Goal: Task Accomplishment & Management: Manage account settings

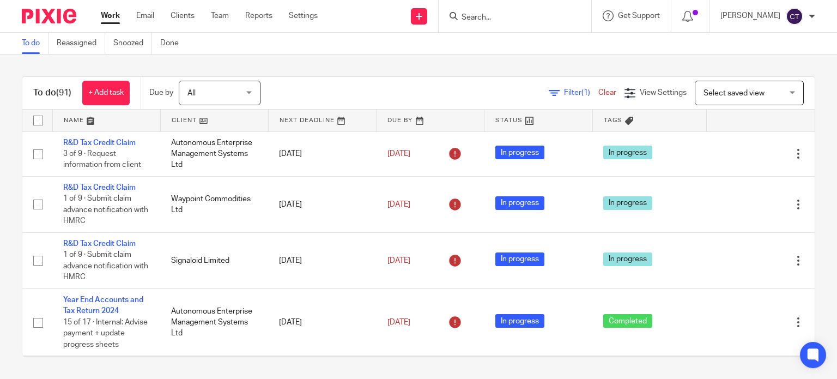
click at [481, 17] on input "Search" at bounding box center [510, 18] width 98 height 10
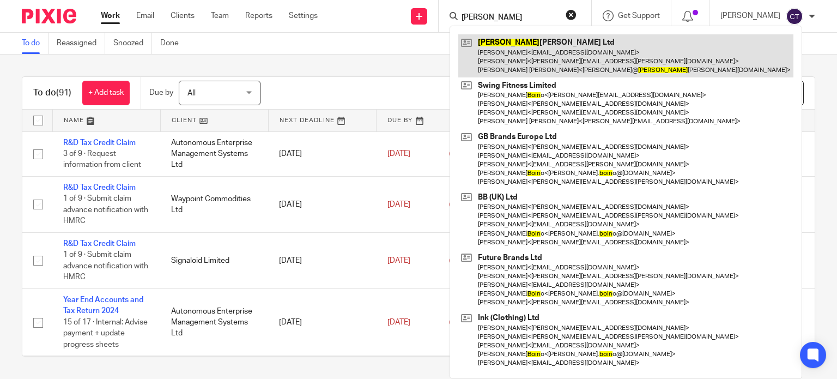
type input "bolin"
click at [521, 63] on link at bounding box center [625, 55] width 335 height 43
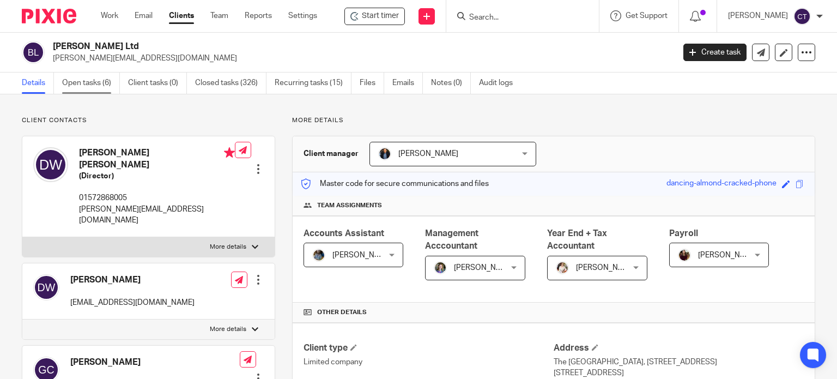
click at [77, 81] on link "Open tasks (6)" at bounding box center [91, 82] width 58 height 21
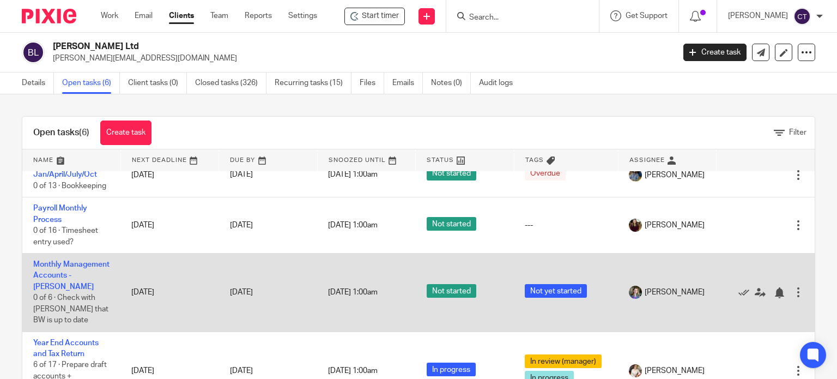
scroll to position [155, 0]
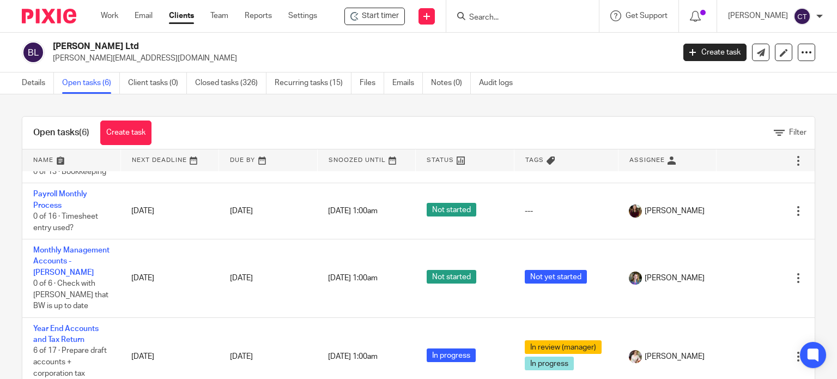
click at [524, 14] on input "Search" at bounding box center [517, 18] width 98 height 10
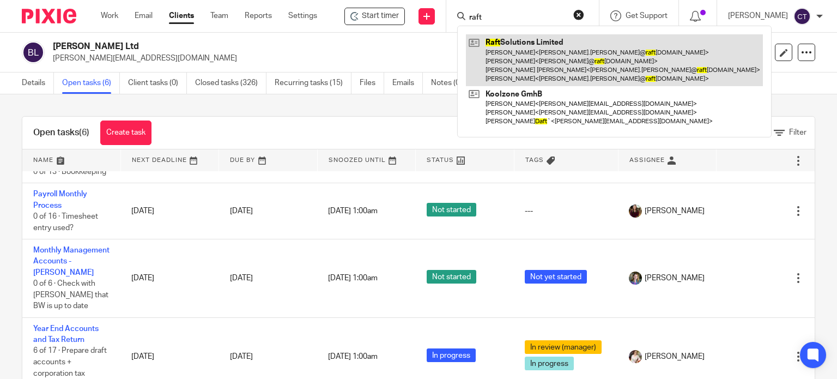
type input "raft"
click at [547, 45] on link at bounding box center [614, 60] width 297 height 52
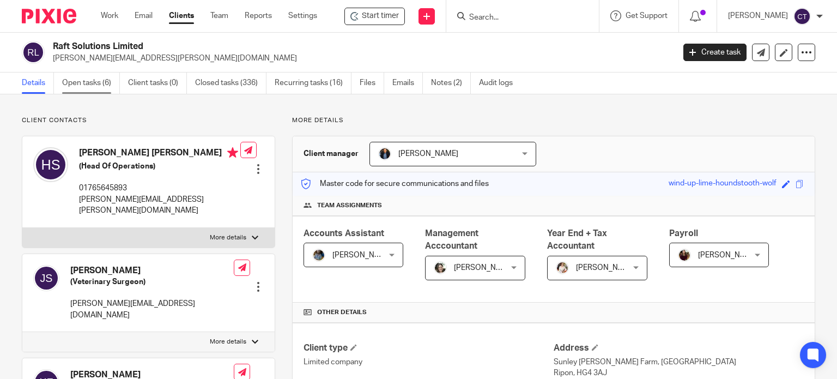
click at [69, 83] on link "Open tasks (6)" at bounding box center [91, 82] width 58 height 21
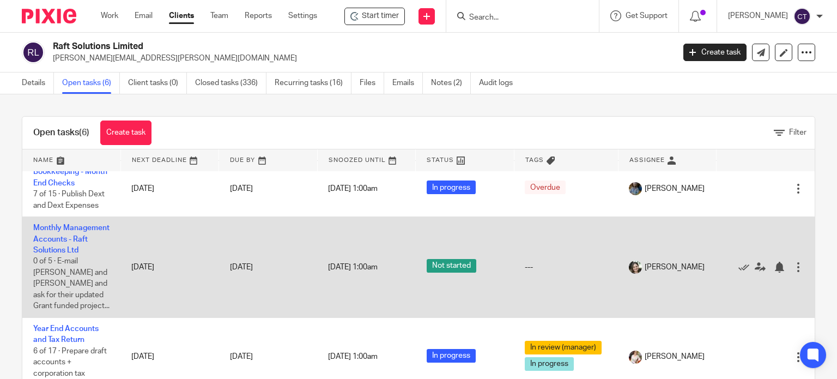
scroll to position [179, 0]
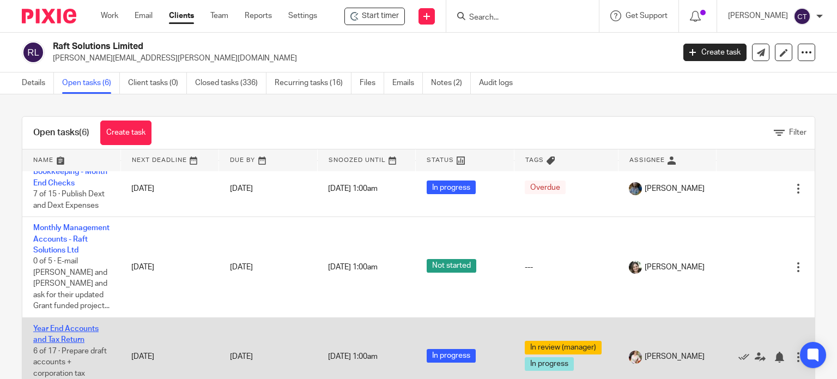
click at [59, 333] on link "Year End Accounts and Tax Return" at bounding box center [65, 334] width 65 height 19
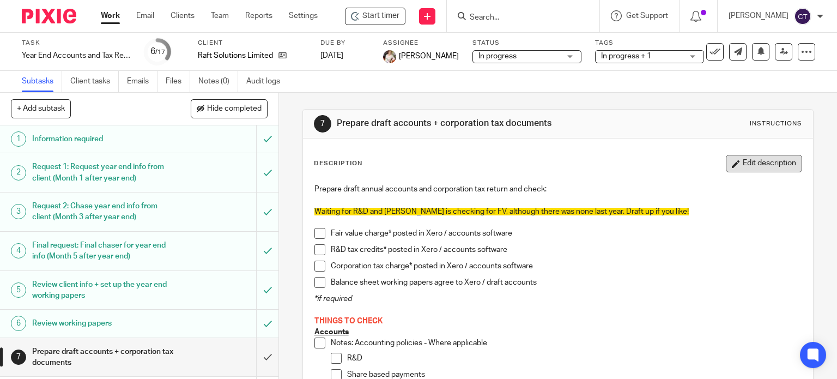
click at [732, 164] on icon "button" at bounding box center [736, 164] width 8 height 8
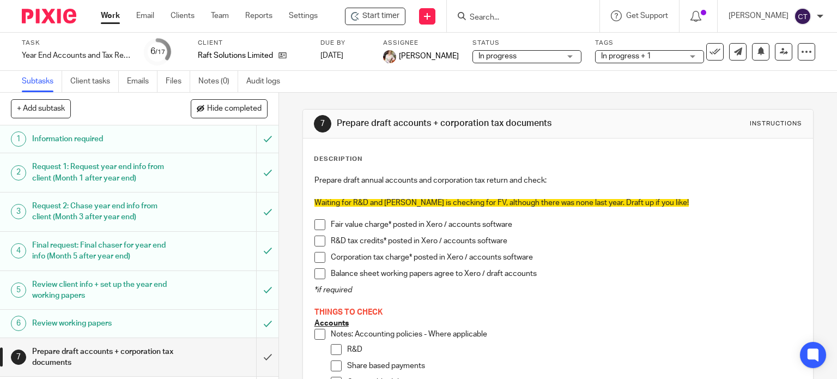
click at [405, 199] on span "Waiting for R&D and Janice is checking for FV, although there was none last yea…" at bounding box center [501, 203] width 374 height 8
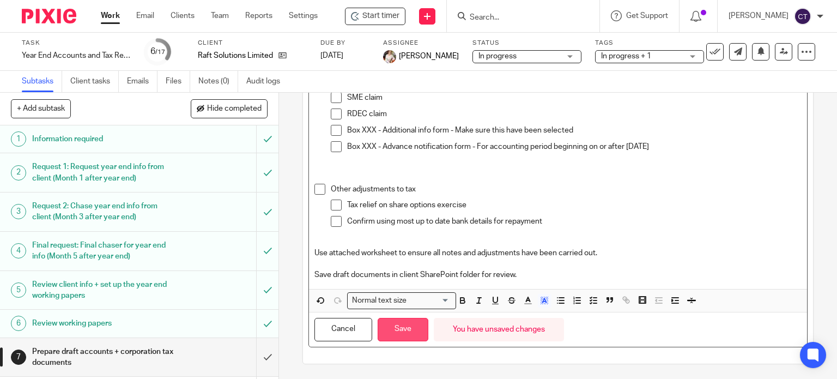
click at [396, 324] on button "Save" at bounding box center [403, 329] width 51 height 23
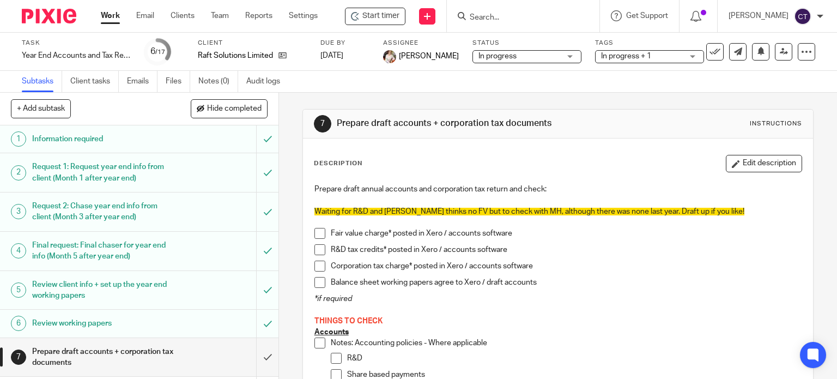
click at [477, 17] on input "Search" at bounding box center [518, 18] width 98 height 10
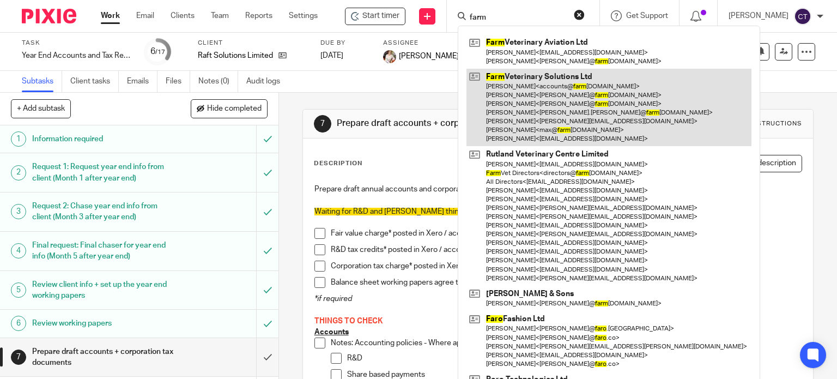
type input "farm"
click at [555, 92] on link at bounding box center [609, 108] width 285 height 78
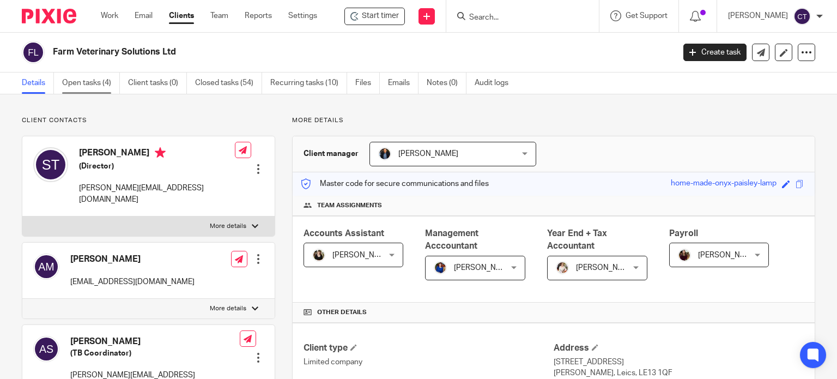
click at [86, 76] on link "Open tasks (4)" at bounding box center [91, 82] width 58 height 21
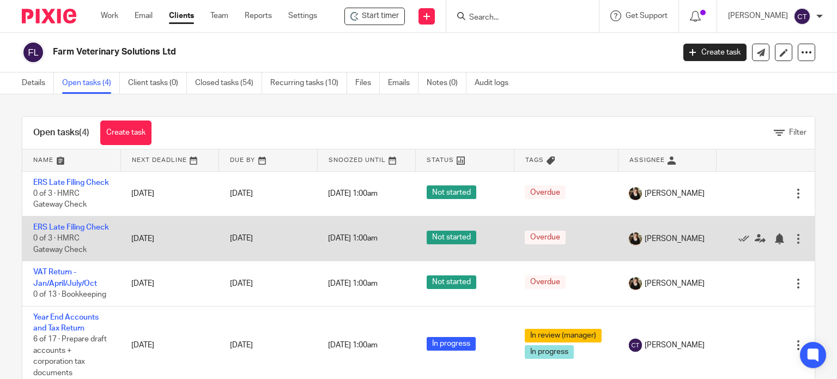
scroll to position [32, 0]
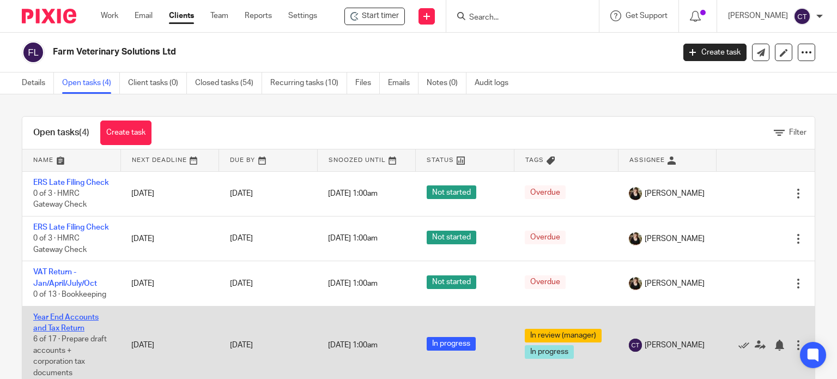
click at [52, 329] on link "Year End Accounts and Tax Return" at bounding box center [65, 322] width 65 height 19
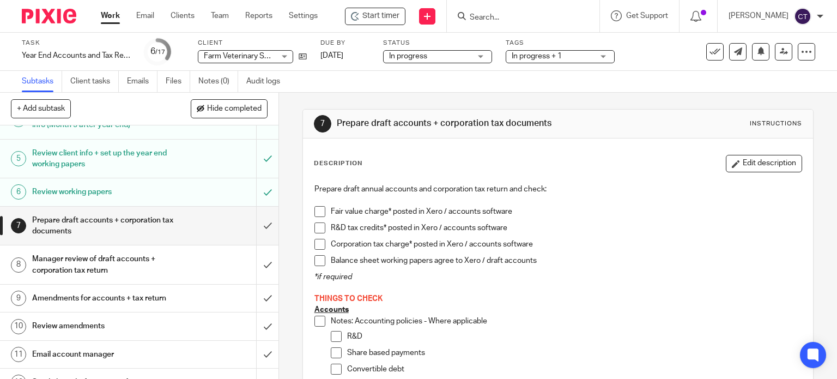
scroll to position [164, 0]
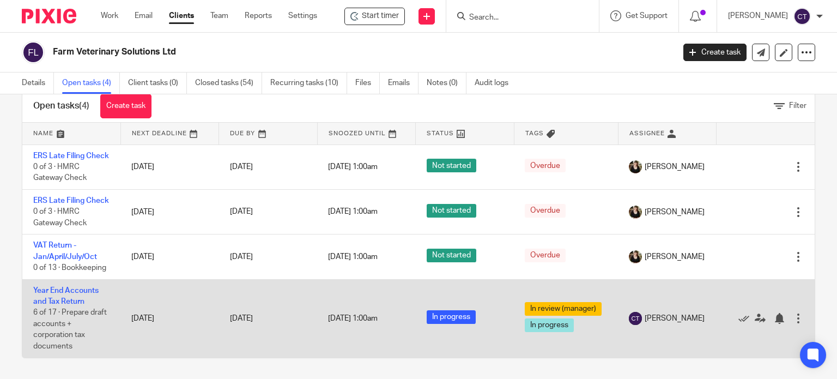
scroll to position [39, 0]
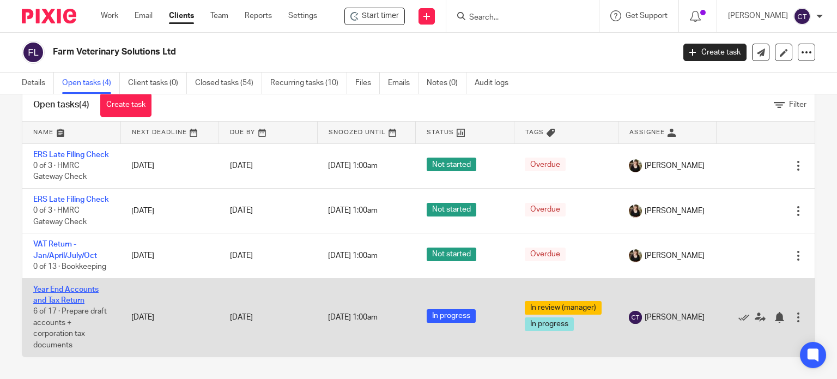
click at [76, 292] on link "Year End Accounts and Tax Return" at bounding box center [65, 295] width 65 height 19
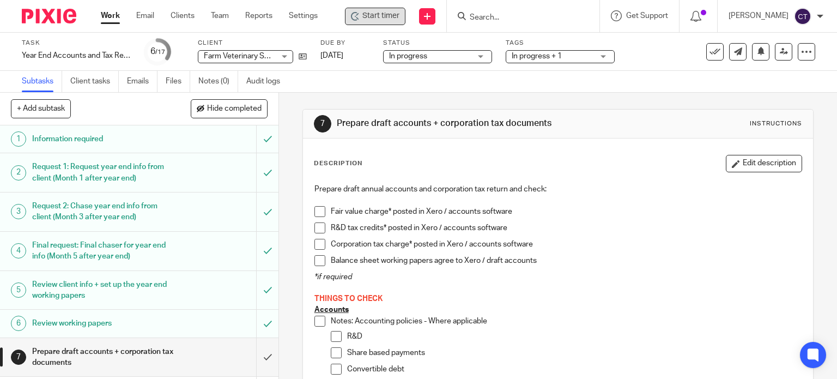
click at [366, 10] on span "Start timer" at bounding box center [380, 15] width 37 height 11
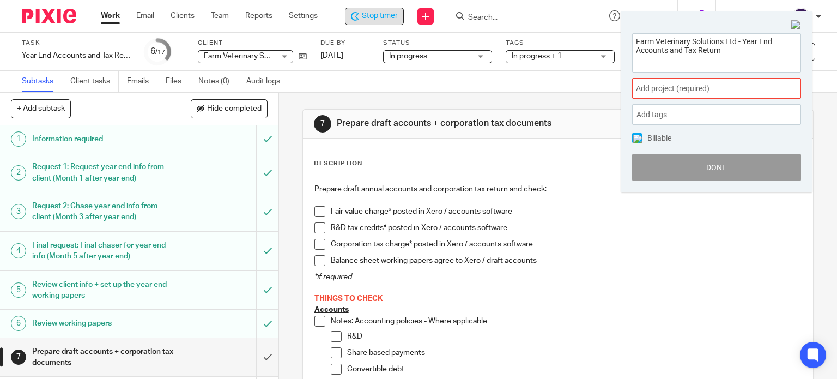
click at [665, 89] on span "Add project (required) :" at bounding box center [704, 88] width 137 height 11
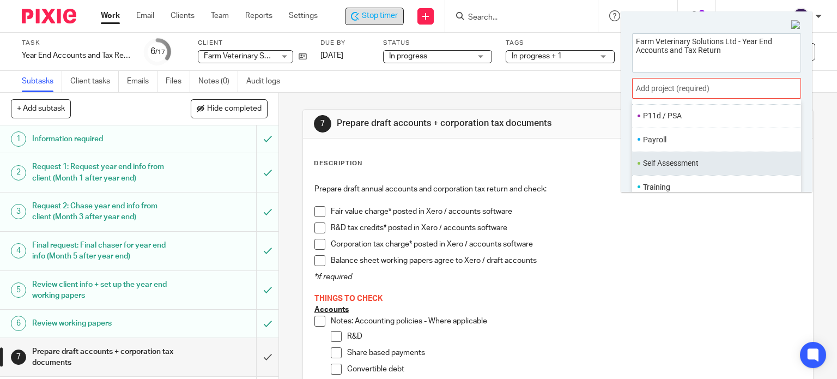
scroll to position [53, 0]
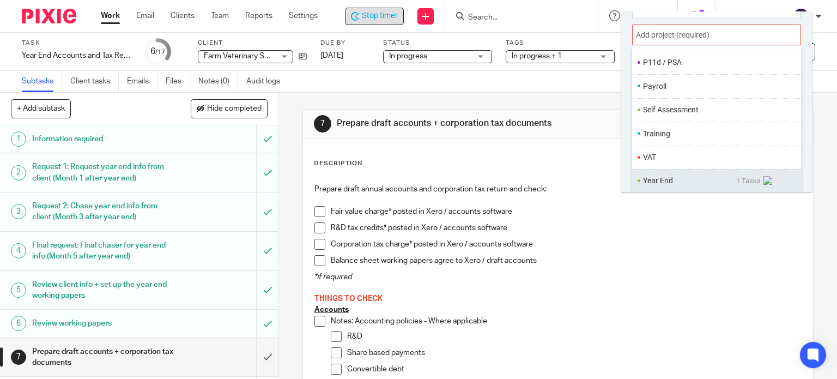
click at [663, 176] on li "Year End" at bounding box center [689, 180] width 93 height 11
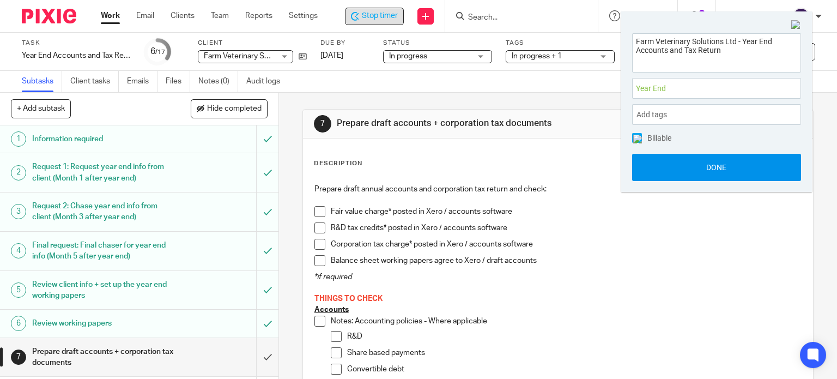
click at [704, 169] on button "Done" at bounding box center [716, 167] width 169 height 27
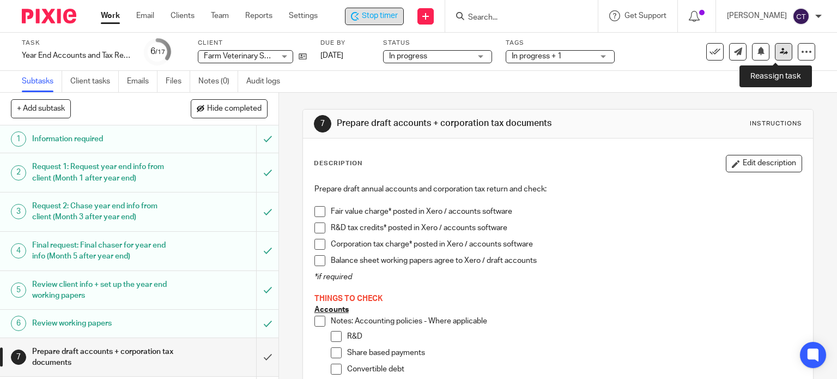
click at [780, 47] on icon at bounding box center [784, 51] width 8 height 8
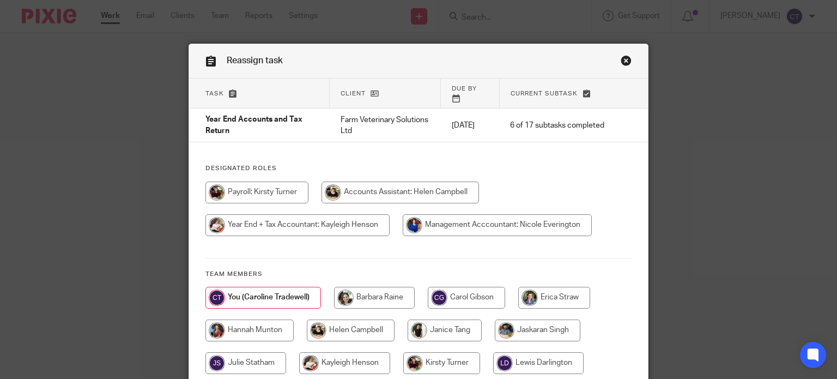
click at [306, 214] on input "radio" at bounding box center [297, 225] width 184 height 22
radio input "true"
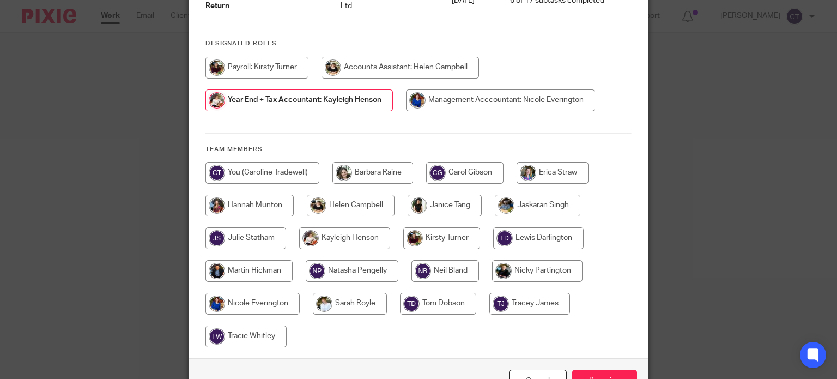
scroll to position [185, 0]
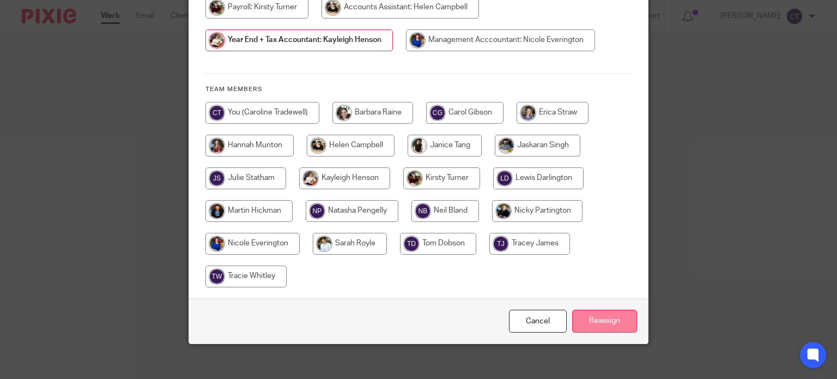
click at [590, 311] on input "Reassign" at bounding box center [604, 321] width 65 height 23
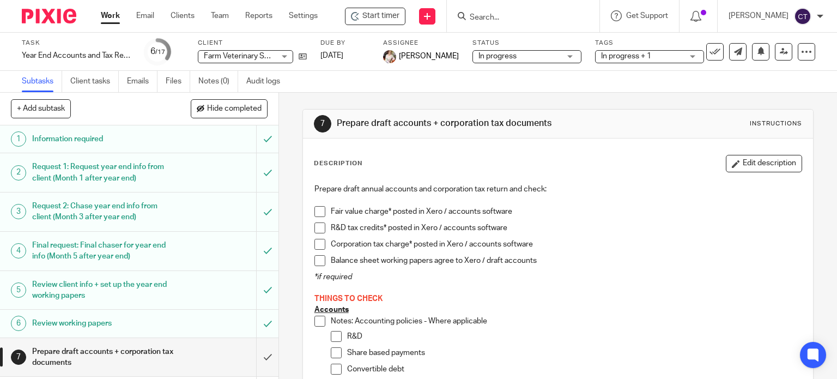
click at [505, 15] on input "Search" at bounding box center [518, 18] width 98 height 10
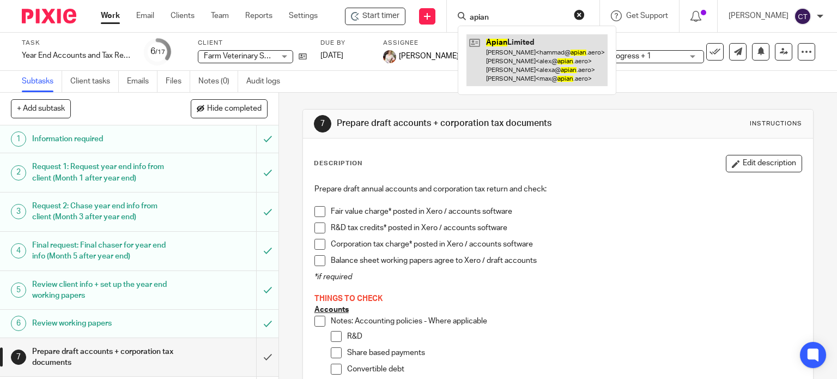
type input "apian"
click at [524, 50] on link at bounding box center [537, 60] width 141 height 52
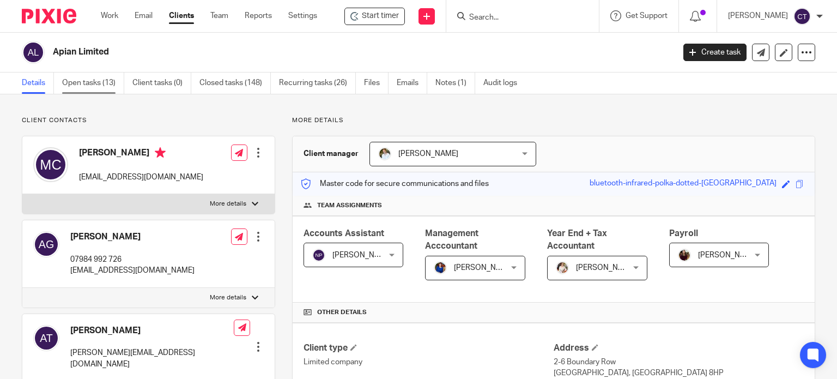
click at [66, 81] on link "Open tasks (13)" at bounding box center [93, 82] width 62 height 21
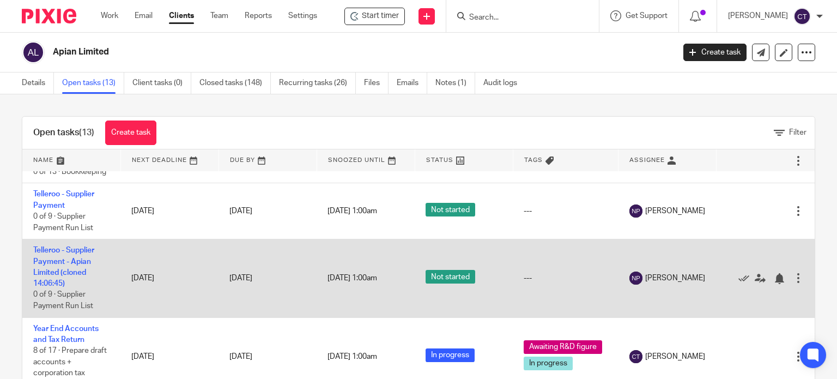
scroll to position [550, 0]
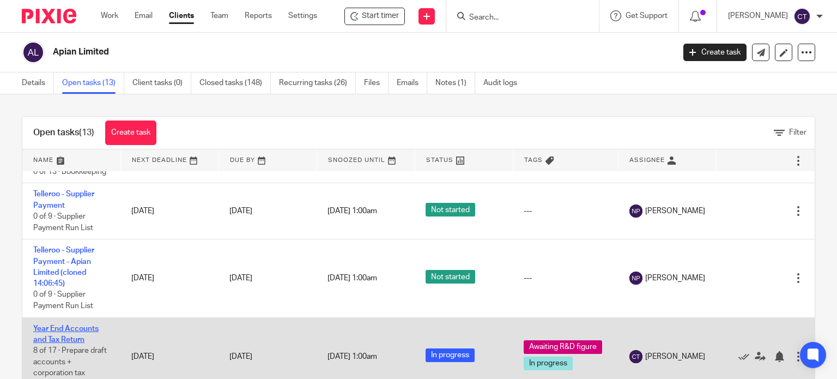
click at [54, 325] on link "Year End Accounts and Tax Return" at bounding box center [65, 334] width 65 height 19
